Goal: Feedback & Contribution: Submit feedback/report problem

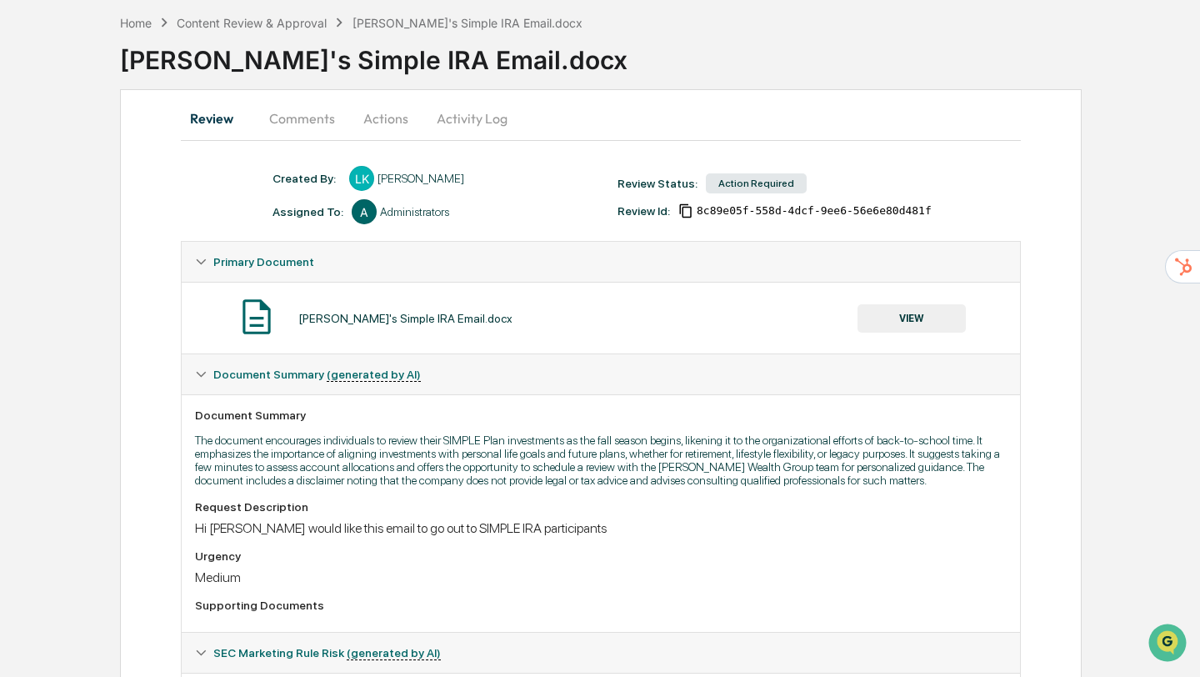
scroll to position [80, 0]
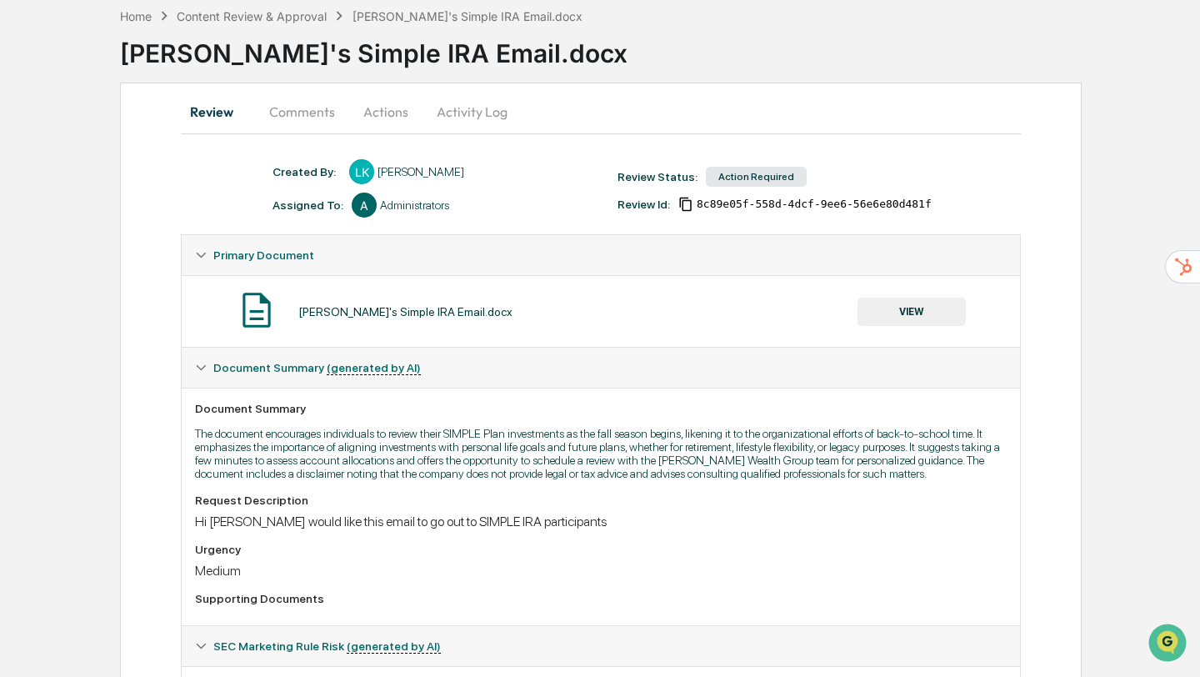
click at [937, 308] on button "VIEW" at bounding box center [912, 312] width 108 height 28
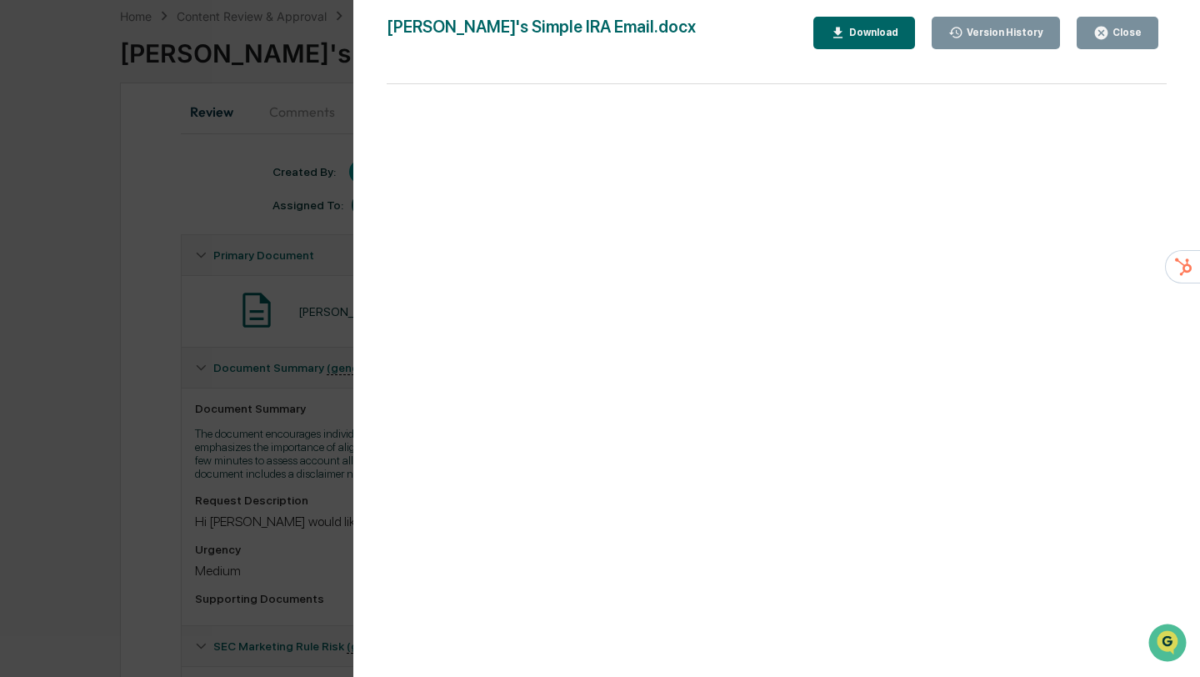
click at [1116, 36] on div "Close" at bounding box center [1125, 33] width 33 height 12
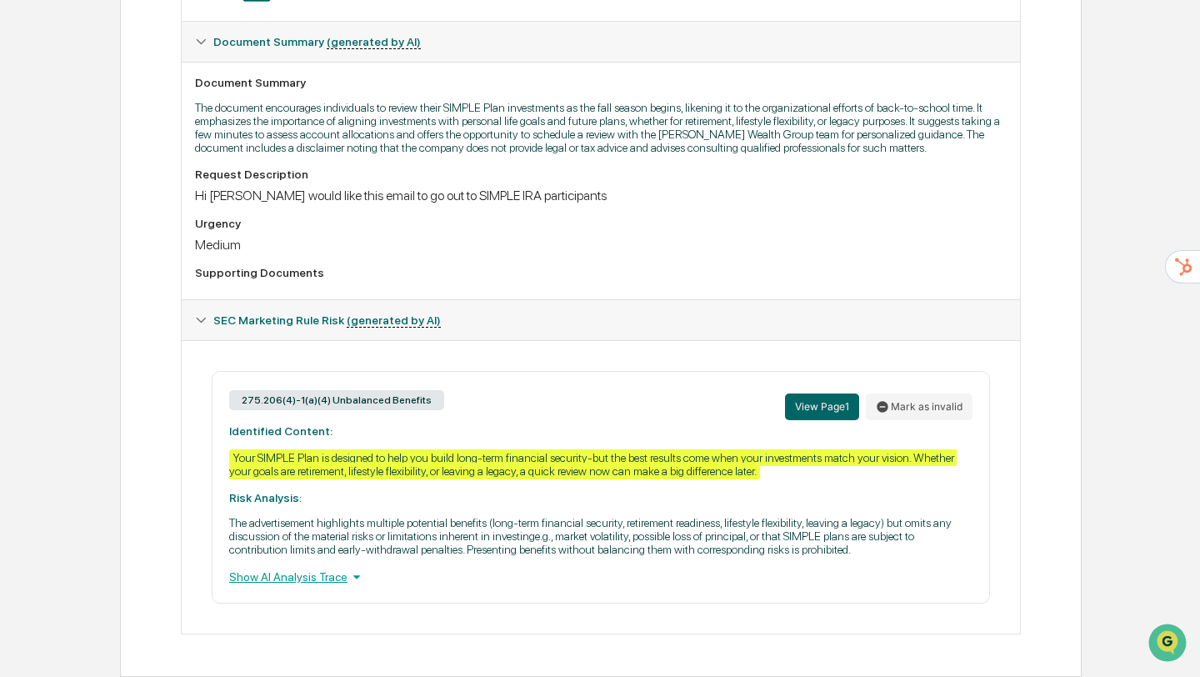
scroll to position [441, 0]
click at [599, 449] on div "Your SIMPLE Plan is designed to help you build long-term financial security-but…" at bounding box center [593, 464] width 728 height 30
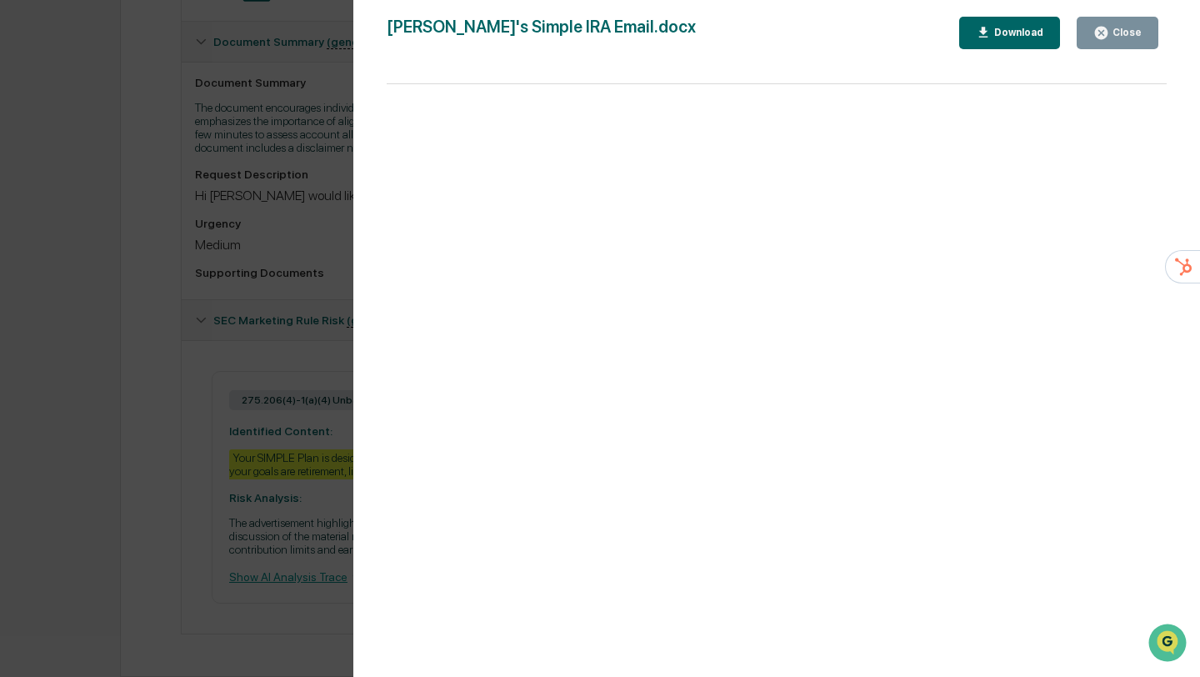
click at [1125, 36] on div "Close" at bounding box center [1125, 33] width 33 height 12
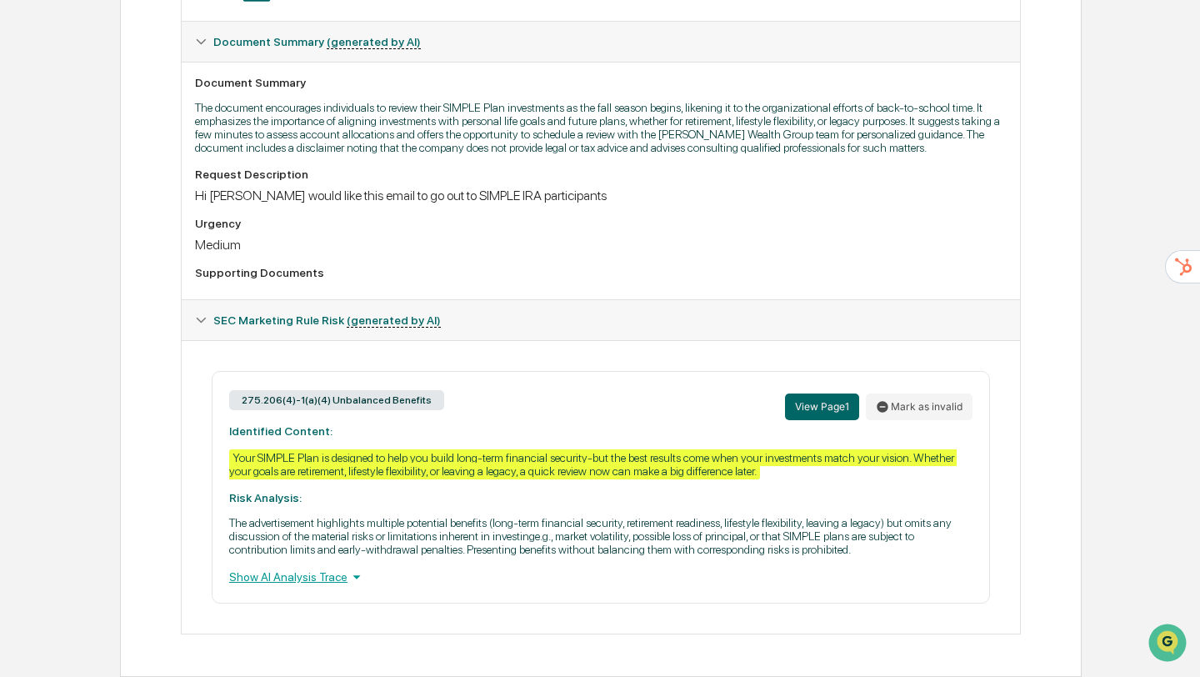
scroll to position [435, 0]
copy div
click at [564, 415] on div "275.206(4)-1(a)(4) Unbalanced Benefits View Page 1 Mark as invalid Identified C…" at bounding box center [601, 487] width 778 height 233
click at [823, 393] on button "View Page 1" at bounding box center [822, 406] width 74 height 27
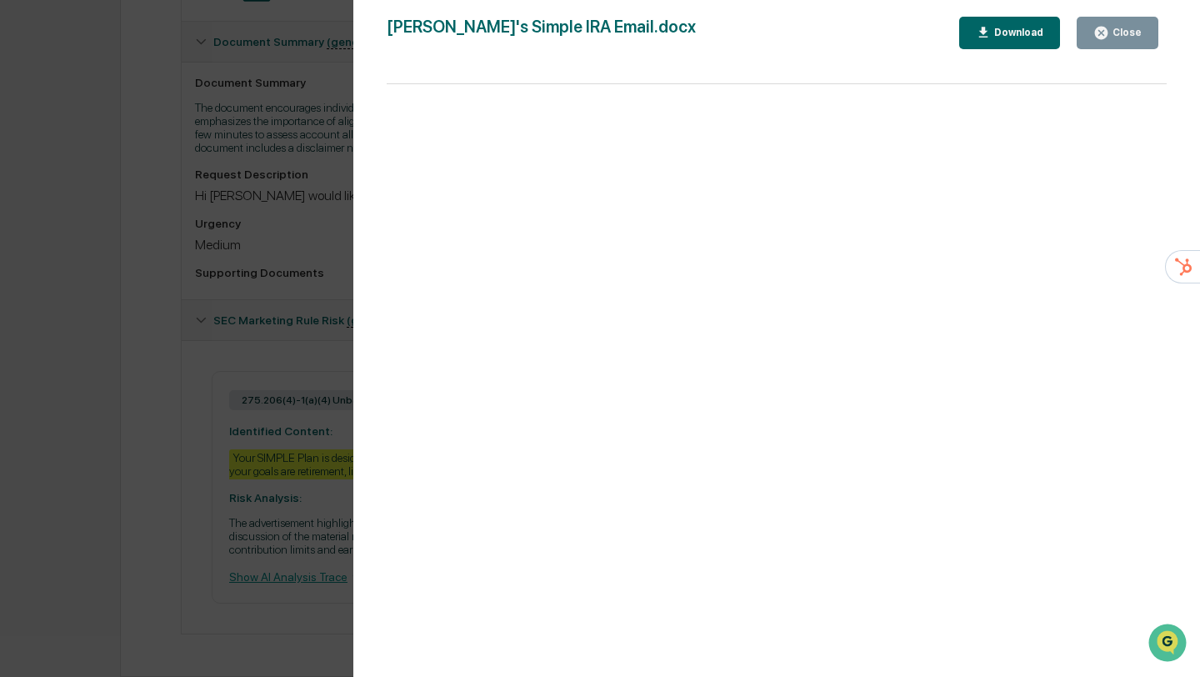
click at [1124, 28] on div "Close" at bounding box center [1125, 33] width 33 height 12
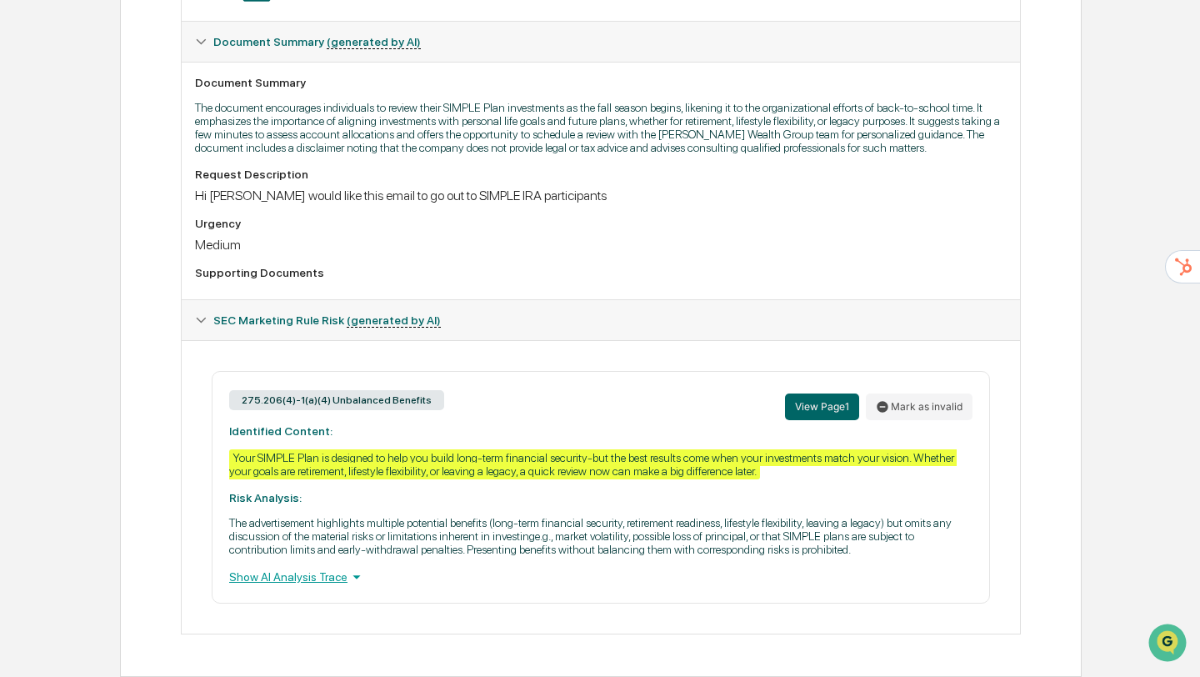
scroll to position [0, 0]
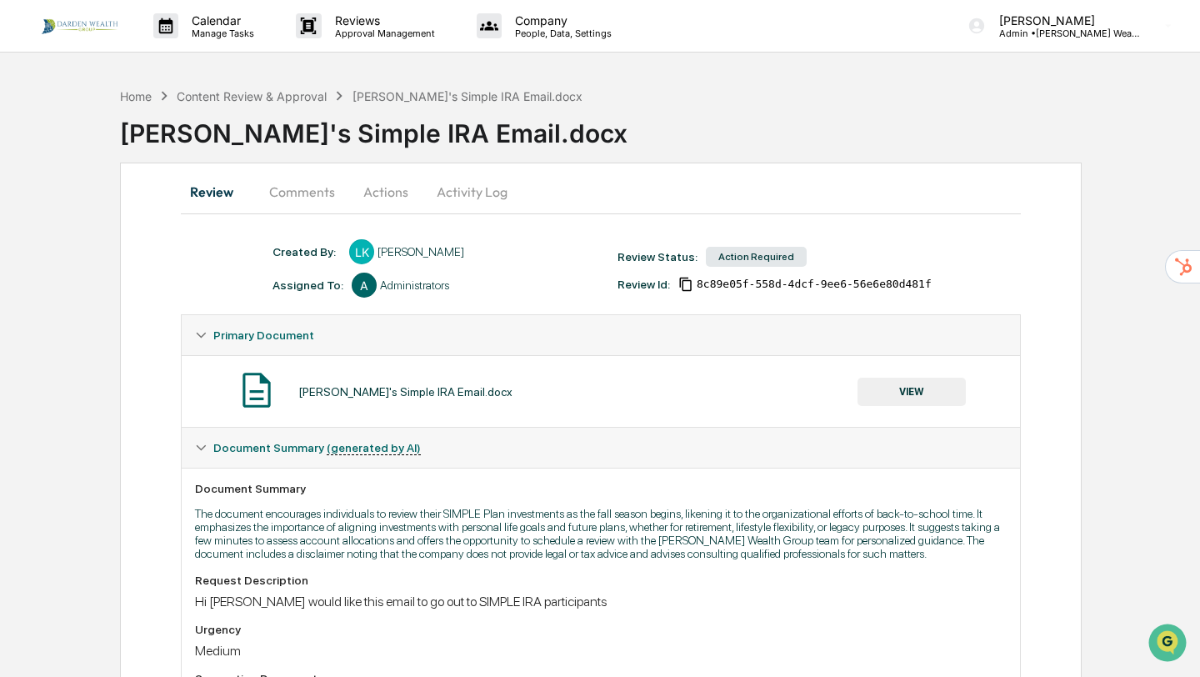
click at [291, 198] on button "Comments" at bounding box center [302, 192] width 93 height 40
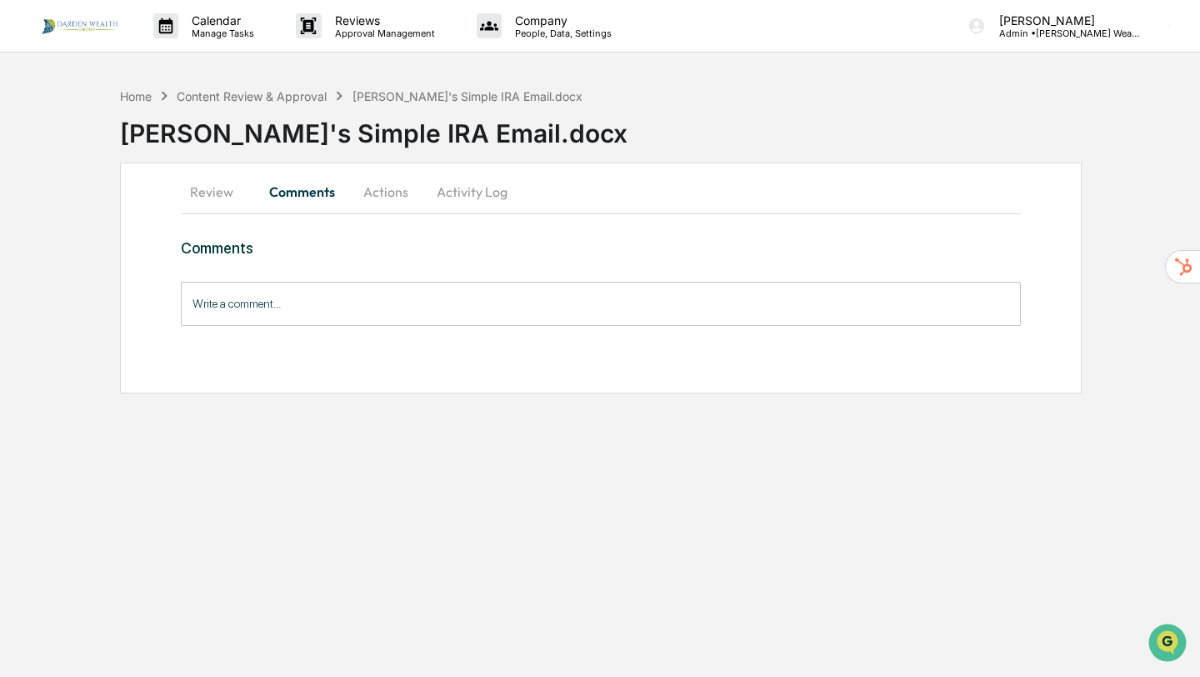
click at [213, 193] on button "Review" at bounding box center [218, 192] width 75 height 40
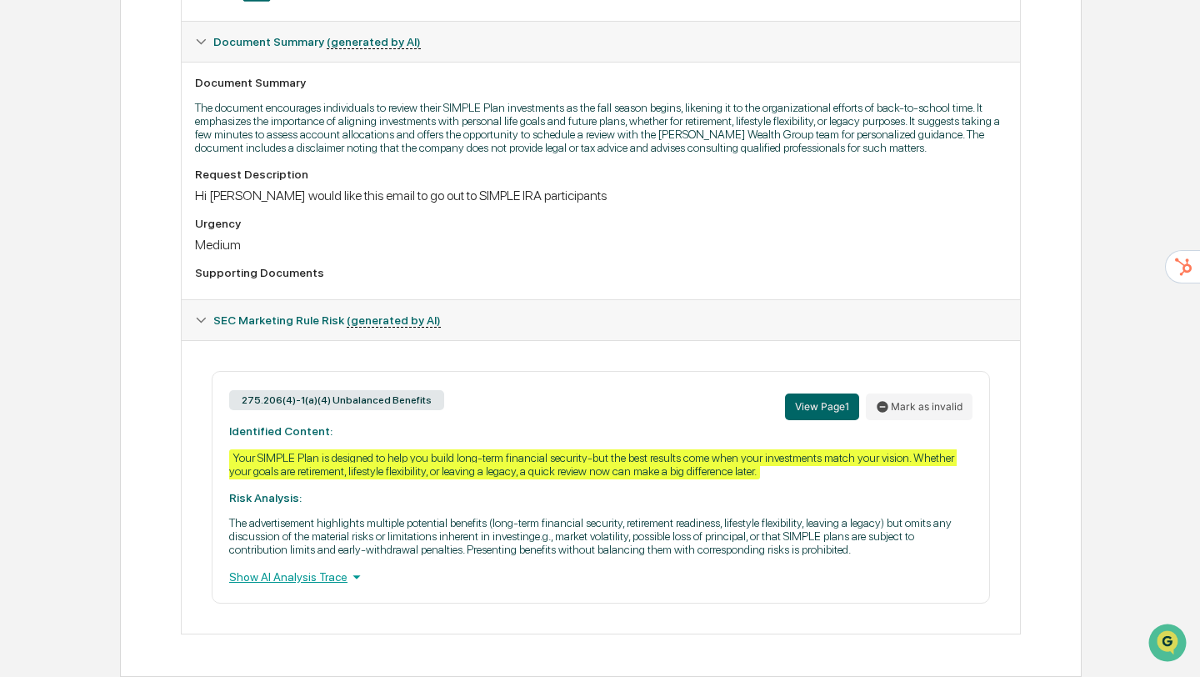
scroll to position [427, 0]
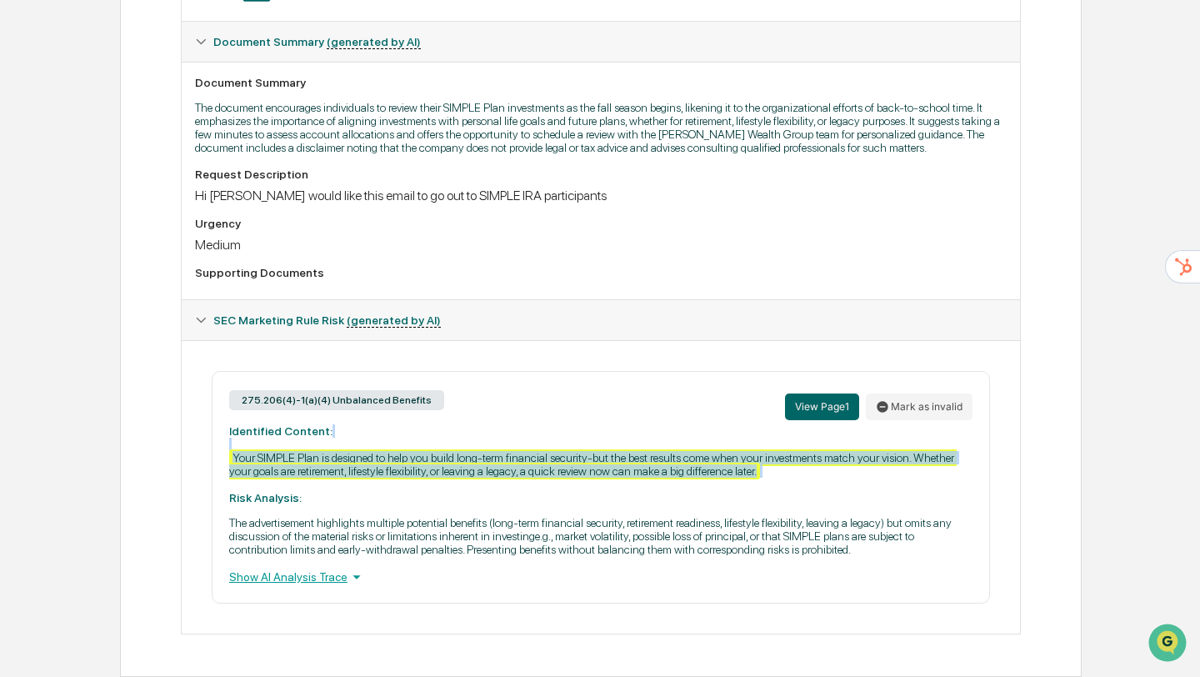
drag, startPoint x: 228, startPoint y: 448, endPoint x: 942, endPoint y: 481, distance: 714.2
click at [942, 481] on div "275.206(4)-1(a)(4) Unbalanced Benefits View Page 1 Mark as invalid Identified C…" at bounding box center [601, 487] width 778 height 233
copy div "Your SIMPLE Plan is designed to help you build long-term financial security-but…"
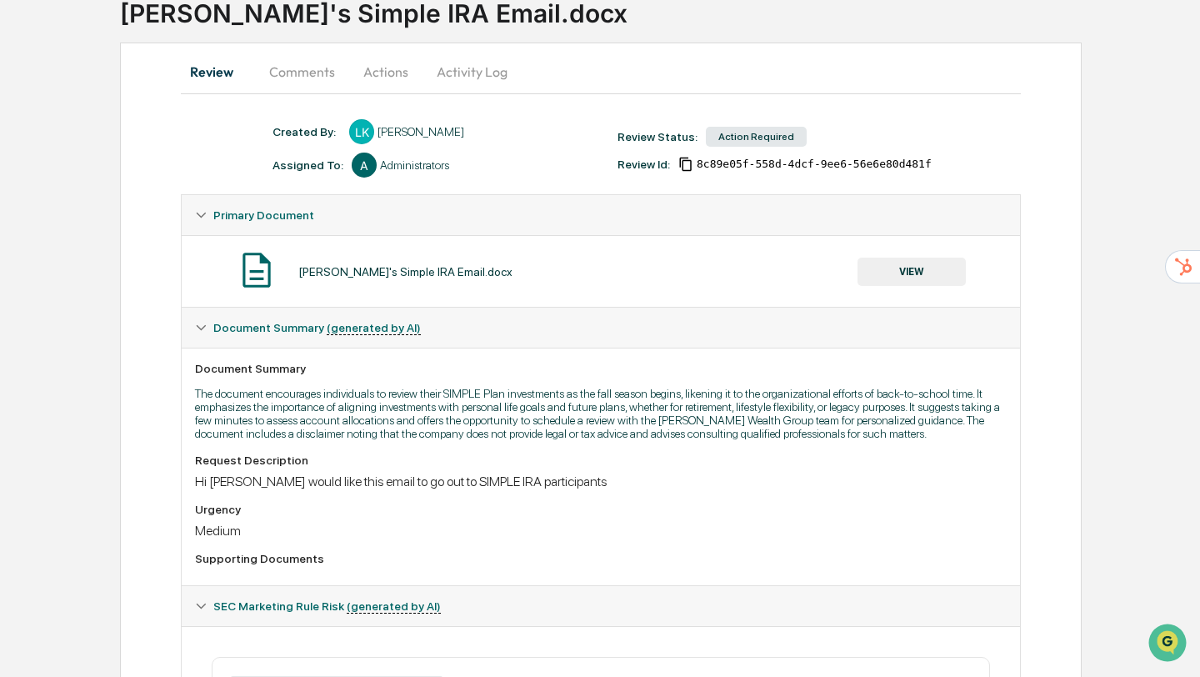
scroll to position [0, 0]
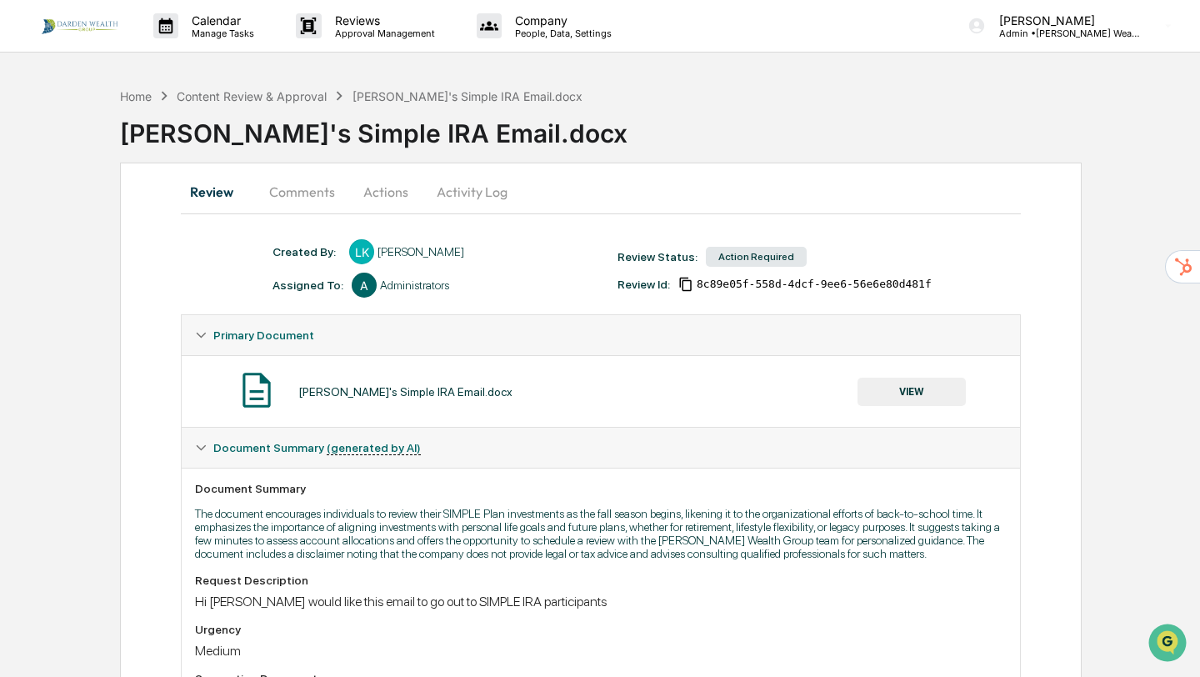
click at [323, 193] on button "Comments" at bounding box center [302, 192] width 93 height 40
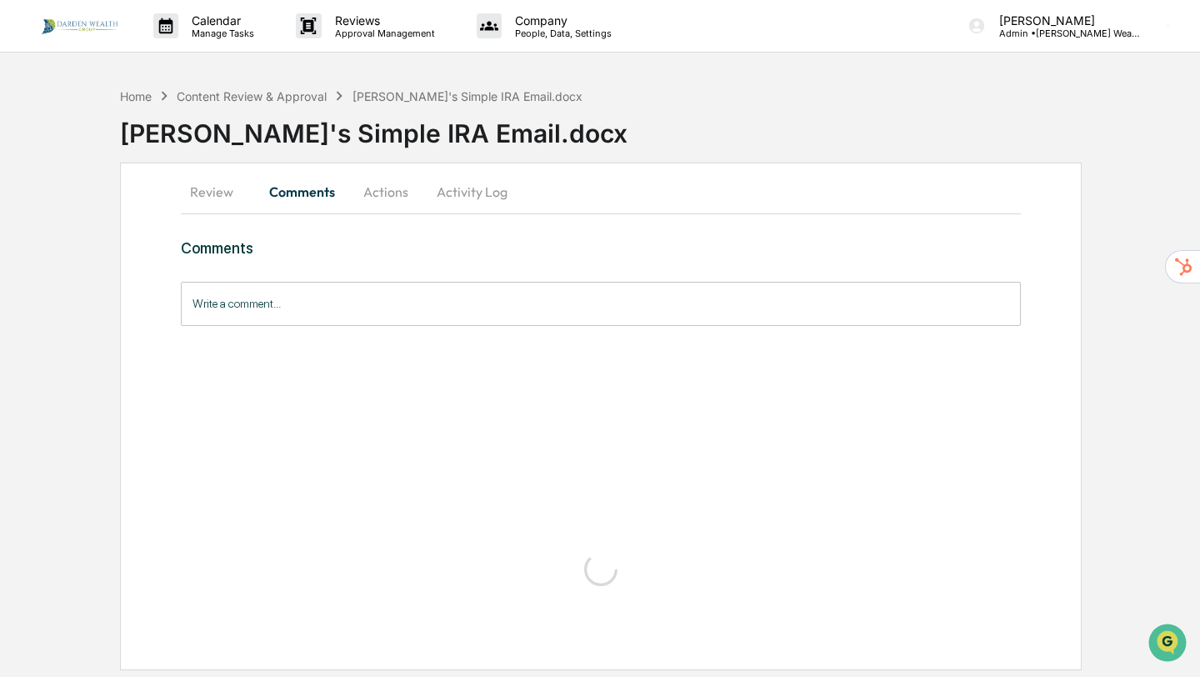
click at [278, 303] on input "Write a comment..." at bounding box center [601, 304] width 840 height 44
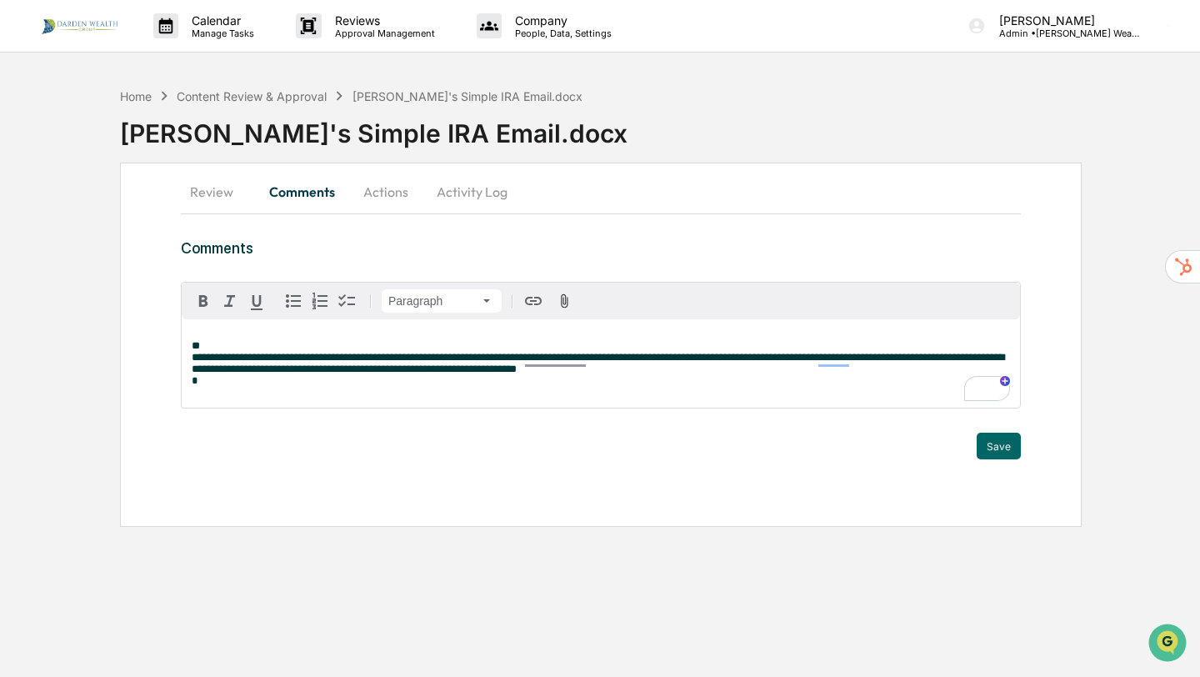
click at [203, 346] on p "**********" at bounding box center [601, 363] width 818 height 47
click at [194, 358] on span "**********" at bounding box center [598, 363] width 813 height 23
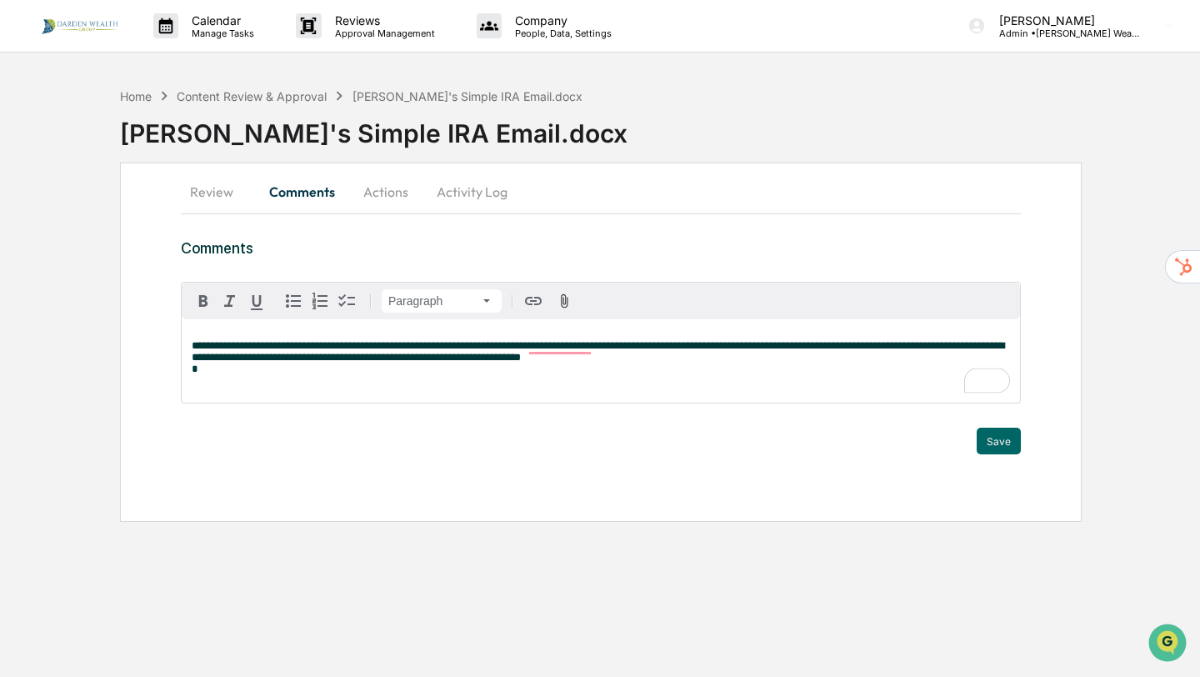
click at [751, 365] on p "**********" at bounding box center [601, 357] width 818 height 35
click at [743, 362] on p "**********" at bounding box center [601, 357] width 818 height 35
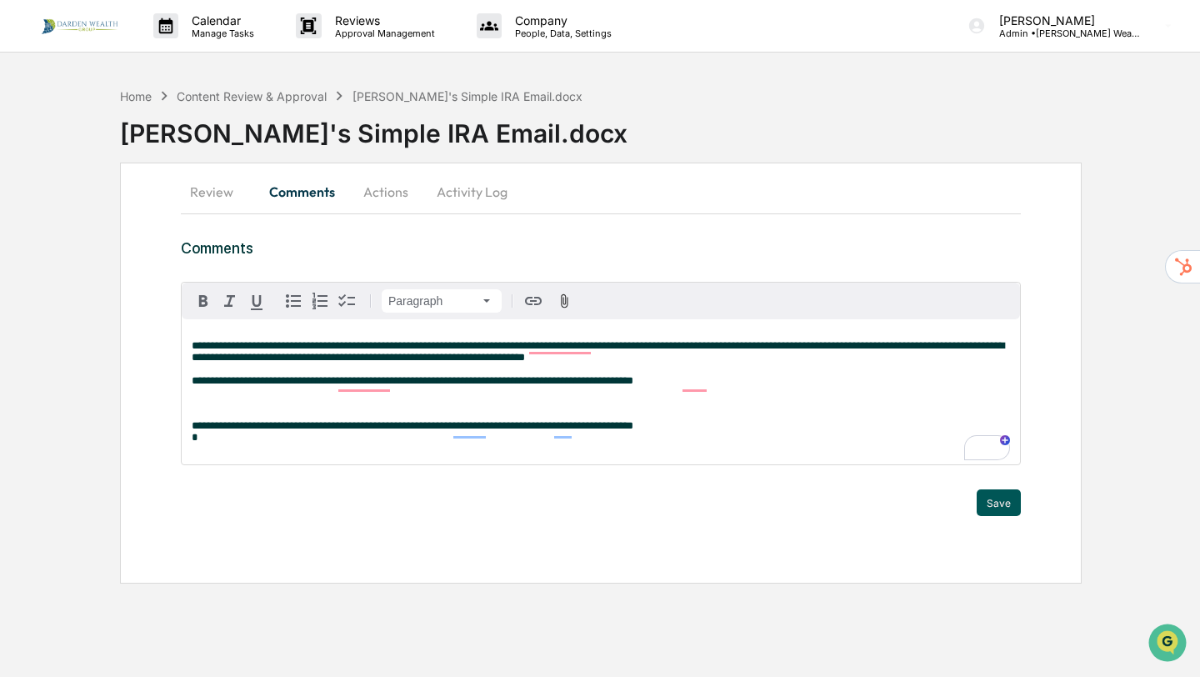
click at [1014, 516] on button "Save" at bounding box center [999, 502] width 44 height 27
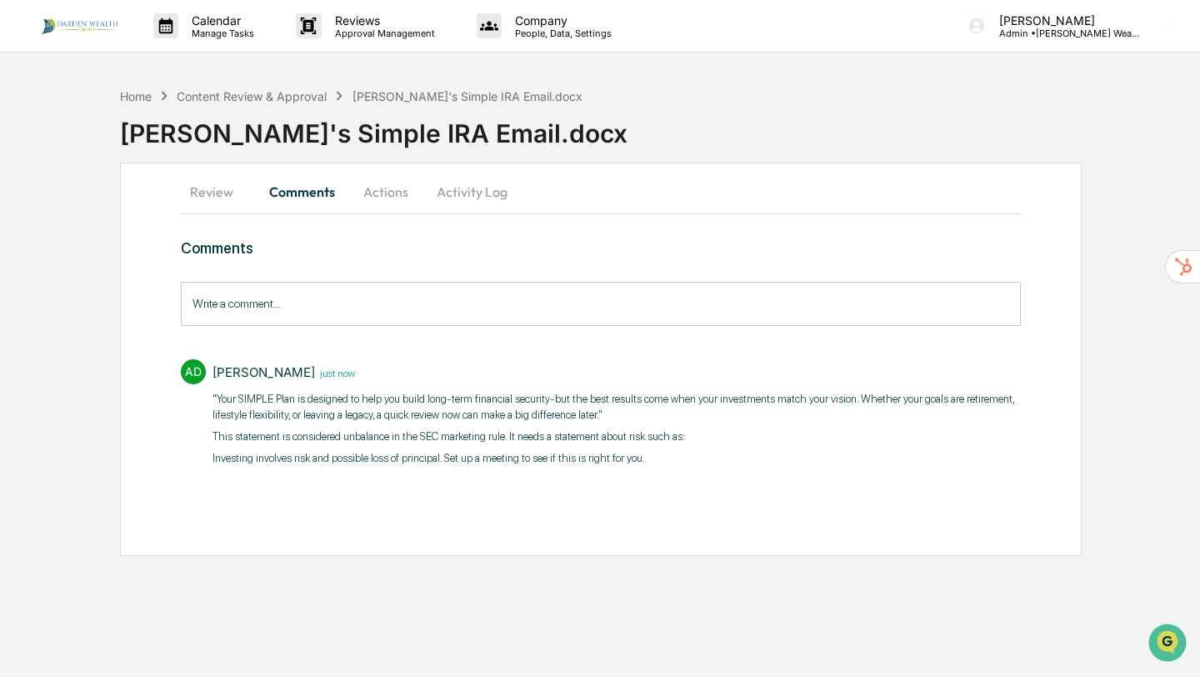
click at [375, 196] on button "Actions" at bounding box center [385, 192] width 75 height 40
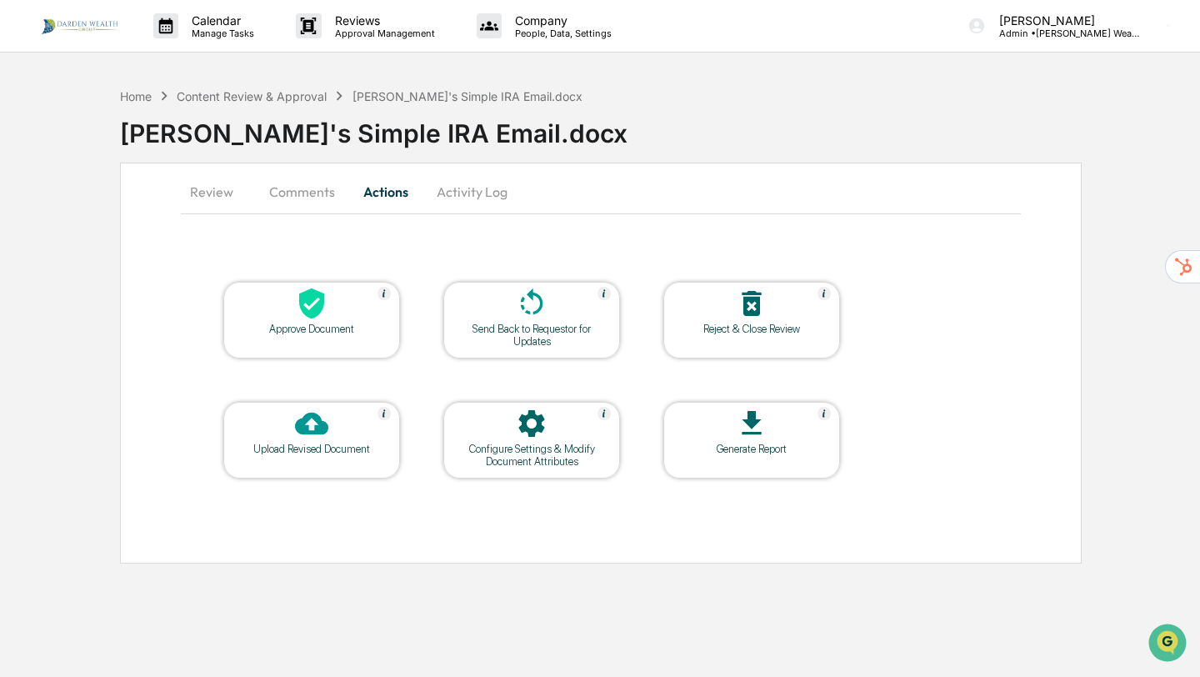
click at [535, 338] on div "Send Back to Requestor for Updates" at bounding box center [532, 335] width 150 height 25
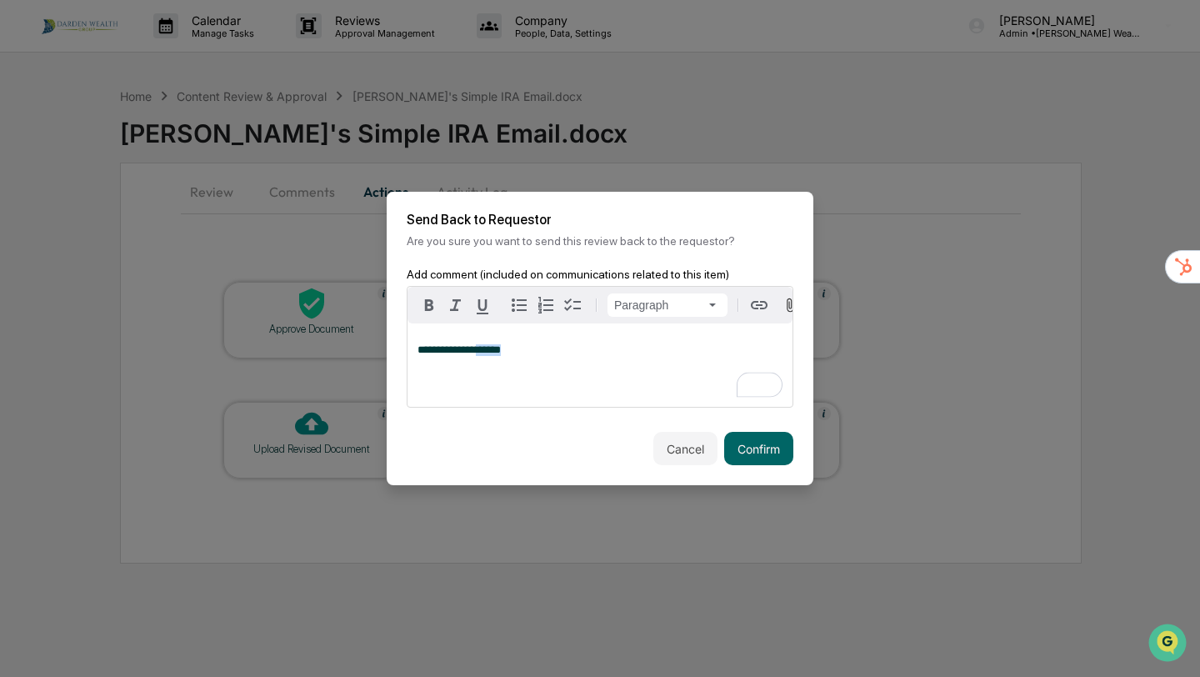
drag, startPoint x: 534, startPoint y: 345, endPoint x: 493, endPoint y: 348, distance: 40.9
click at [493, 348] on p "**********" at bounding box center [600, 350] width 365 height 12
click at [754, 453] on button "Confirm" at bounding box center [758, 448] width 69 height 33
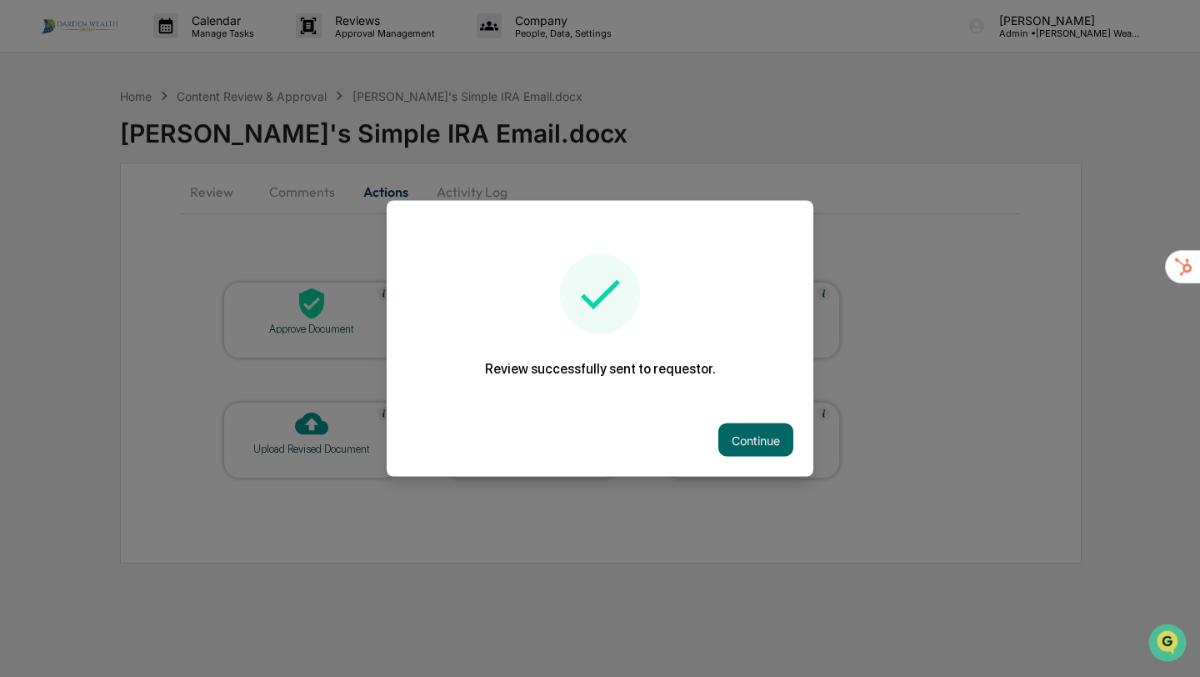
click at [754, 453] on button "Continue" at bounding box center [755, 439] width 75 height 33
